Goal: Information Seeking & Learning: Learn about a topic

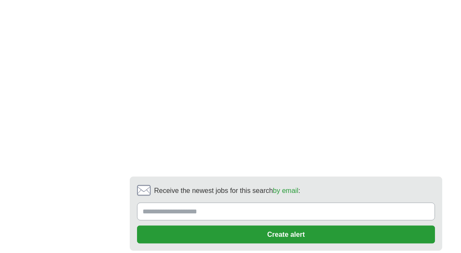
scroll to position [1711, 0]
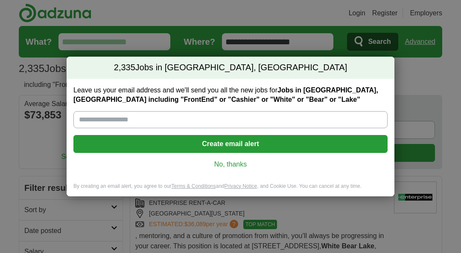
click at [237, 166] on link "No, thanks" at bounding box center [230, 164] width 300 height 9
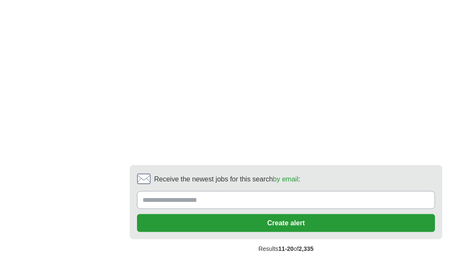
scroll to position [1763, 0]
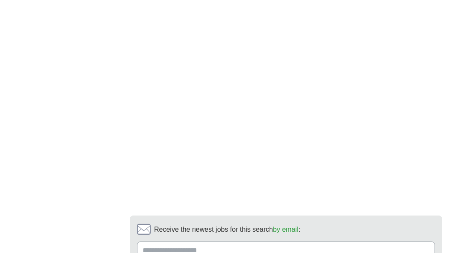
scroll to position [1642, 0]
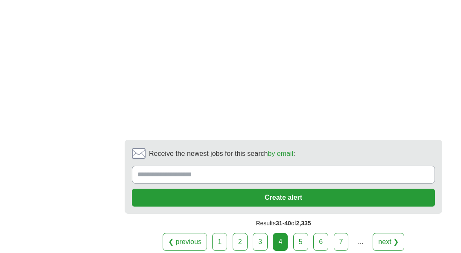
scroll to position [1744, 0]
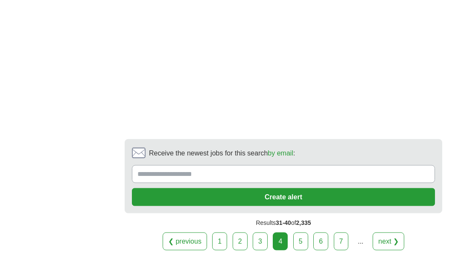
click at [305, 246] on link "5" at bounding box center [300, 242] width 15 height 18
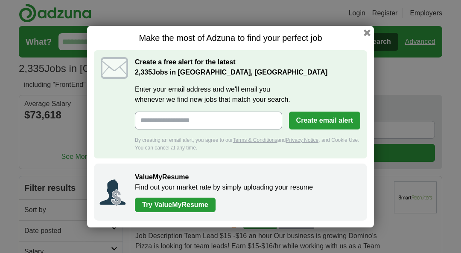
click at [368, 32] on button "button" at bounding box center [366, 32] width 7 height 7
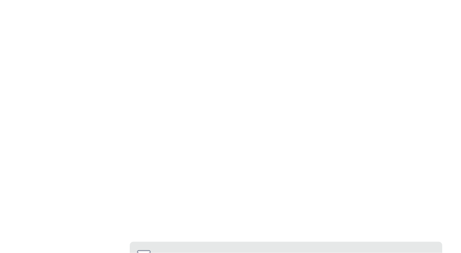
scroll to position [1865, 0]
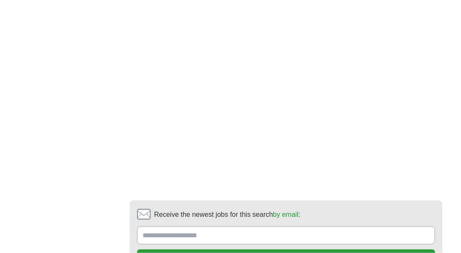
scroll to position [1681, 0]
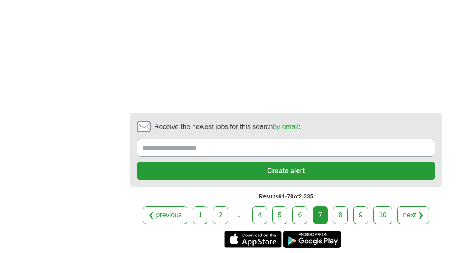
scroll to position [1777, 0]
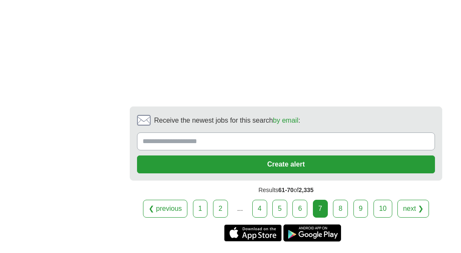
click at [344, 214] on link "8" at bounding box center [340, 209] width 15 height 18
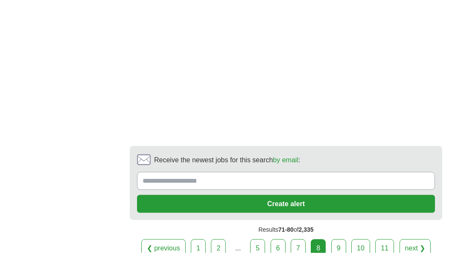
scroll to position [1445, 0]
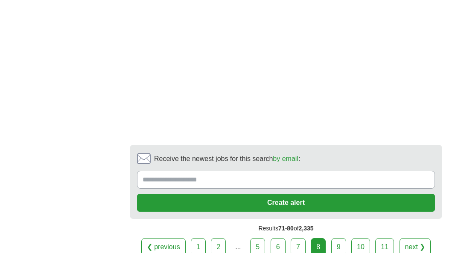
click at [342, 252] on link "9" at bounding box center [338, 247] width 15 height 18
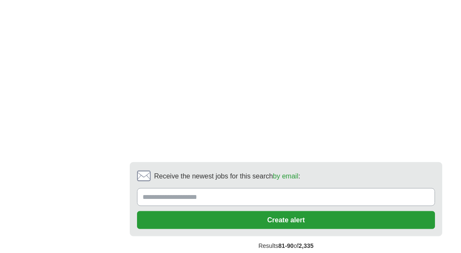
scroll to position [1846, 0]
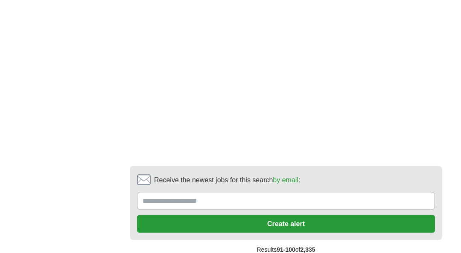
scroll to position [1751, 0]
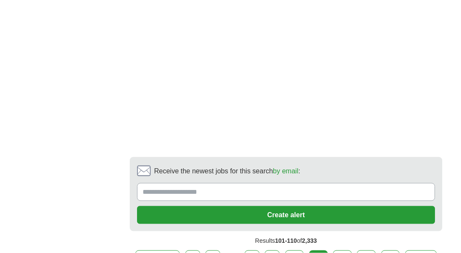
scroll to position [1482, 0]
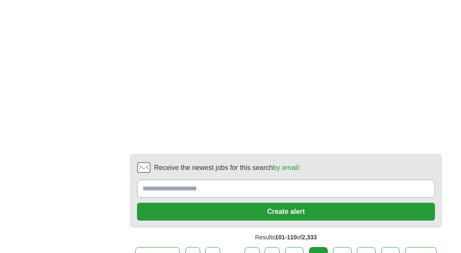
click at [345, 247] on link "12" at bounding box center [342, 256] width 19 height 18
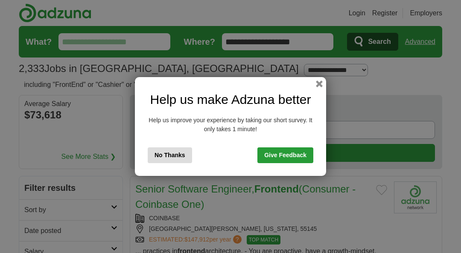
click at [320, 85] on button "button" at bounding box center [319, 84] width 7 height 7
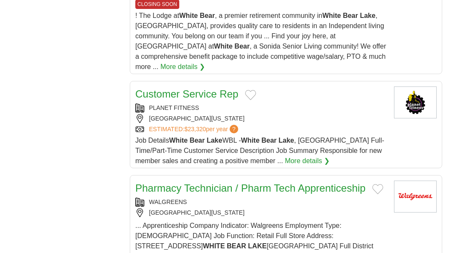
scroll to position [935, 0]
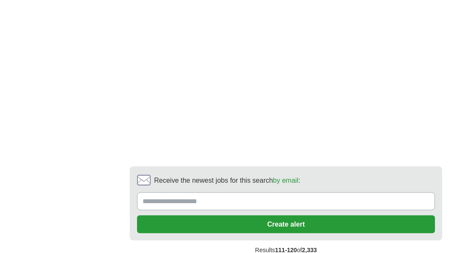
scroll to position [1627, 0]
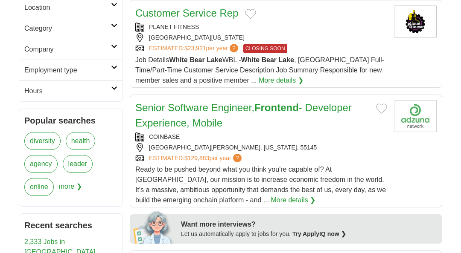
scroll to position [286, 0]
